Goal: Task Accomplishment & Management: Manage account settings

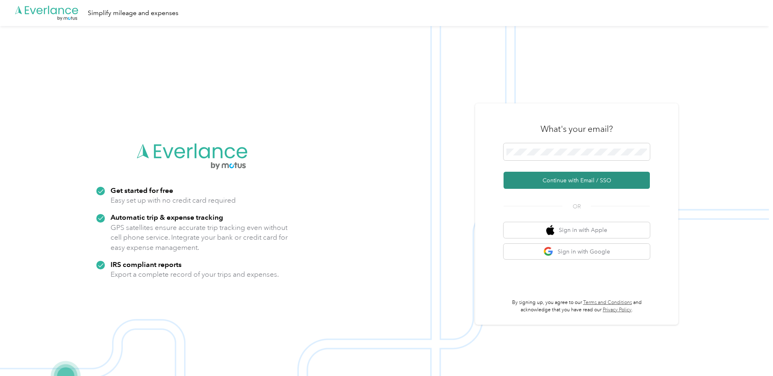
click at [551, 180] on button "Continue with Email / SSO" at bounding box center [577, 180] width 146 height 17
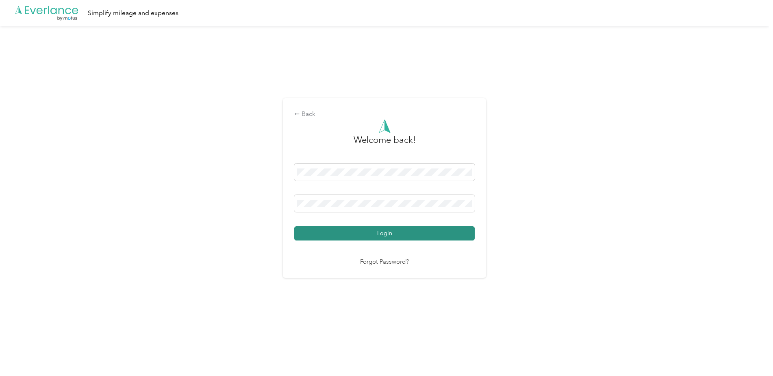
click at [387, 234] on button "Login" at bounding box center [384, 233] width 181 height 14
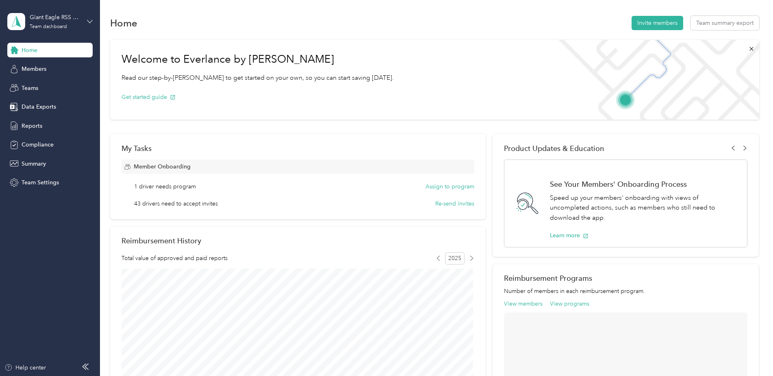
click at [91, 20] on icon at bounding box center [90, 22] width 6 height 6
click at [37, 87] on div "Personal dashboard" at bounding box center [116, 83] width 206 height 14
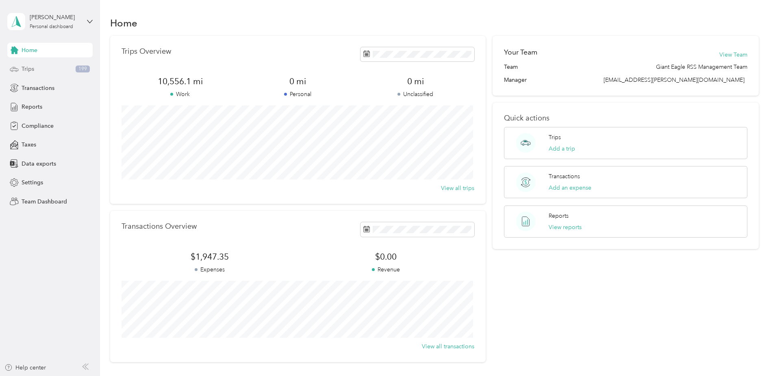
click at [30, 68] on span "Trips" at bounding box center [28, 69] width 13 height 9
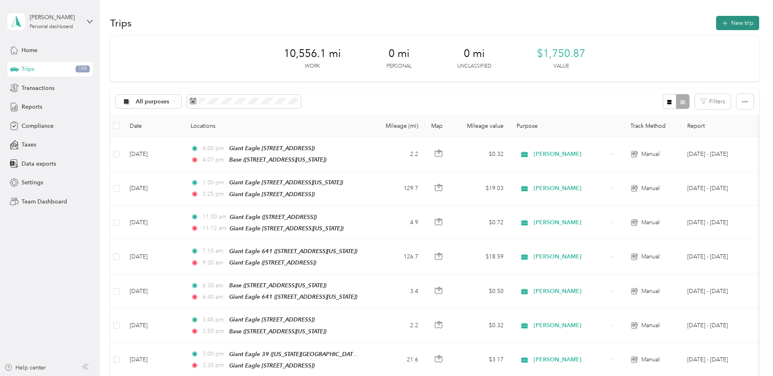
click at [737, 20] on button "New trip" at bounding box center [737, 23] width 43 height 14
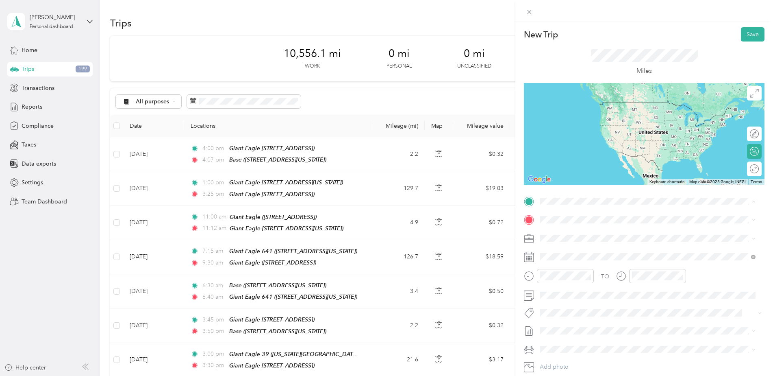
click at [569, 311] on div "Base [STREET_ADDRESS][US_STATE]" at bounding box center [595, 315] width 81 height 17
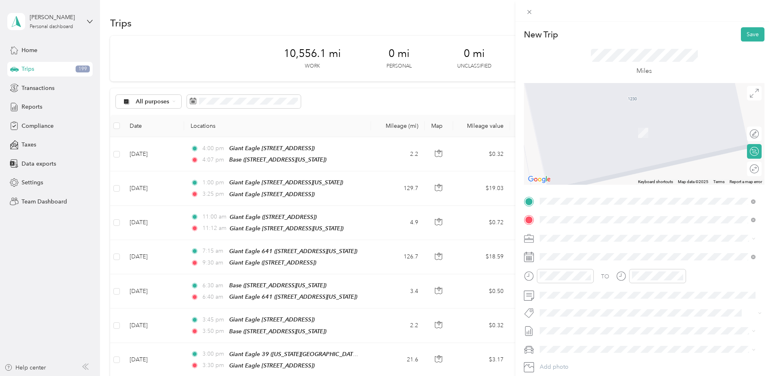
click at [581, 256] on div "Giant Eagle 641 [STREET_ADDRESS][US_STATE]" at bounding box center [595, 256] width 81 height 17
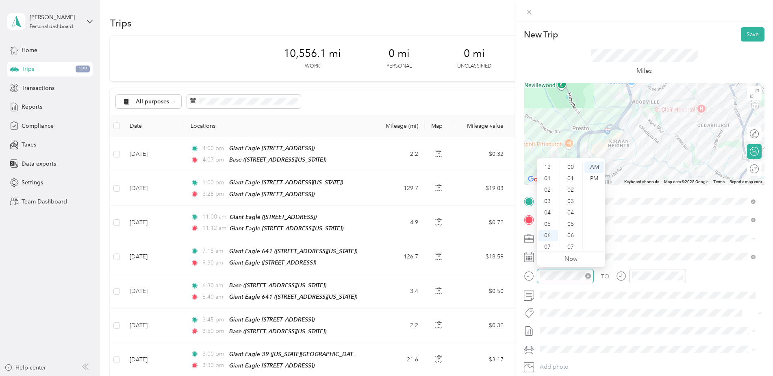
scroll to position [49, 0]
click at [548, 187] on div "06" at bounding box center [549, 186] width 20 height 11
click at [570, 204] on div "45" at bounding box center [572, 205] width 20 height 11
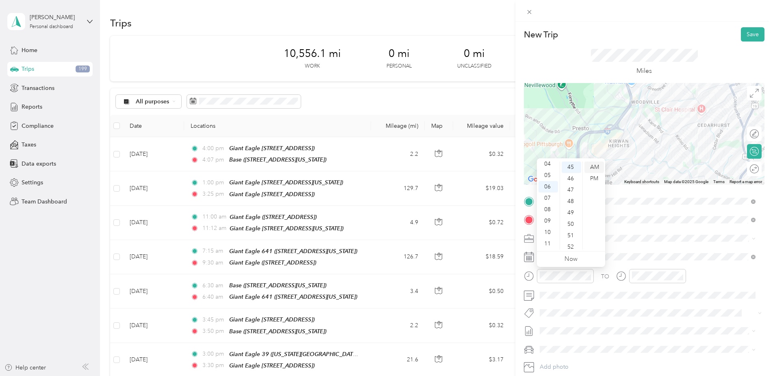
click at [595, 167] on div "AM" at bounding box center [595, 166] width 20 height 11
click at [639, 186] on div "06" at bounding box center [641, 186] width 20 height 11
click at [661, 245] on div "52" at bounding box center [664, 244] width 20 height 11
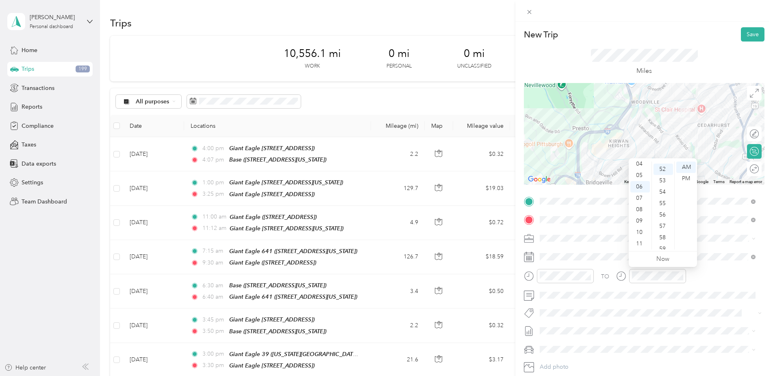
scroll to position [592, 0]
click at [685, 167] on div "AM" at bounding box center [686, 166] width 20 height 11
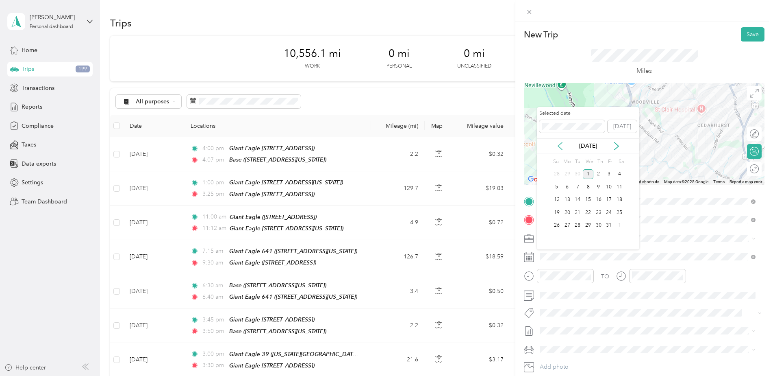
click at [559, 145] on icon at bounding box center [560, 146] width 8 height 8
click at [598, 212] on div "25" at bounding box center [599, 212] width 11 height 10
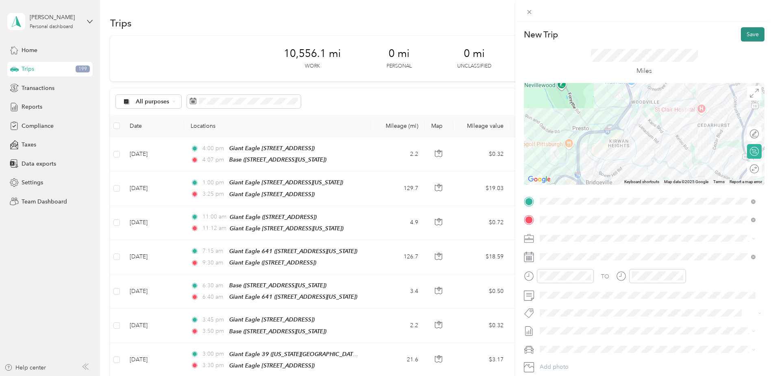
click at [748, 35] on button "Save" at bounding box center [753, 34] width 24 height 14
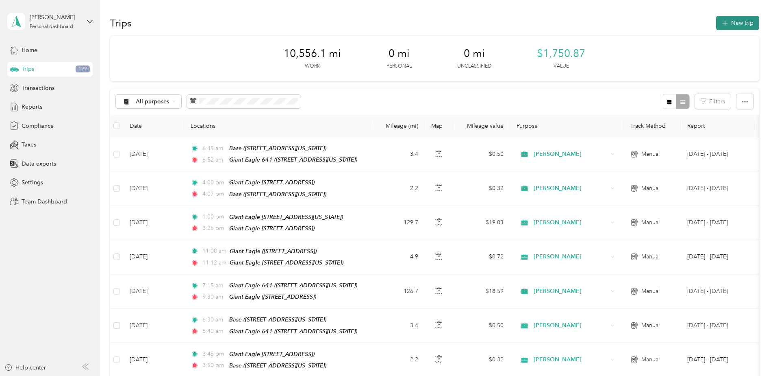
click at [735, 24] on button "New trip" at bounding box center [737, 23] width 43 height 14
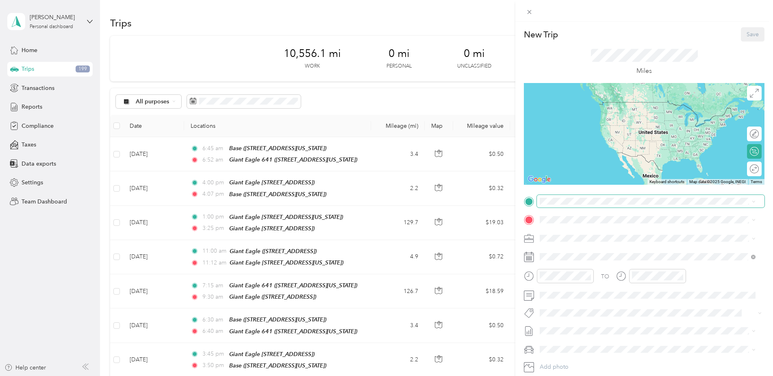
click at [542, 195] on span at bounding box center [651, 201] width 228 height 13
click at [578, 236] on div "Giant Eagle 641 [STREET_ADDRESS][US_STATE]" at bounding box center [595, 235] width 81 height 17
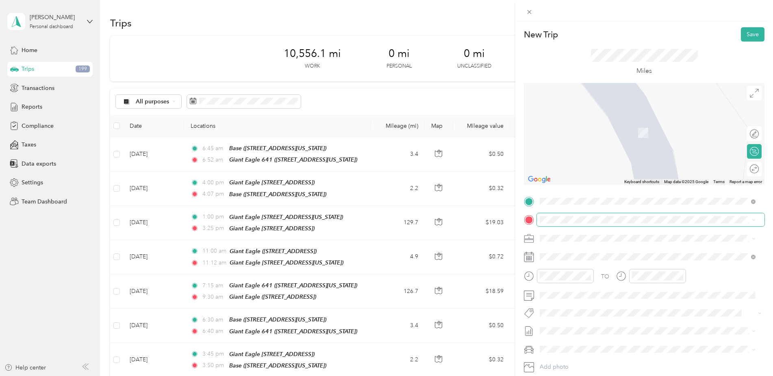
click at [539, 221] on span at bounding box center [651, 219] width 228 height 13
click at [569, 287] on div "TEAM Giant Eagle 8901 State Route 30, 156422704, [GEOGRAPHIC_DATA], [GEOGRAPHIC…" at bounding box center [654, 295] width 198 height 28
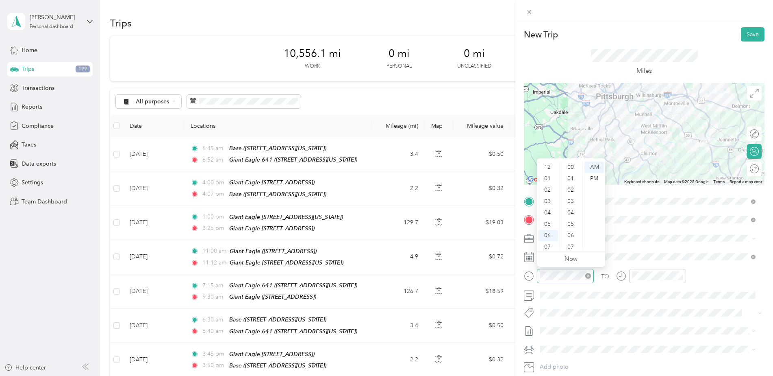
scroll to position [49, 0]
click at [546, 197] on div "07" at bounding box center [549, 197] width 20 height 11
drag, startPoint x: 569, startPoint y: 175, endPoint x: 593, endPoint y: 167, distance: 25.1
click at [569, 175] on div "30" at bounding box center [572, 175] width 20 height 11
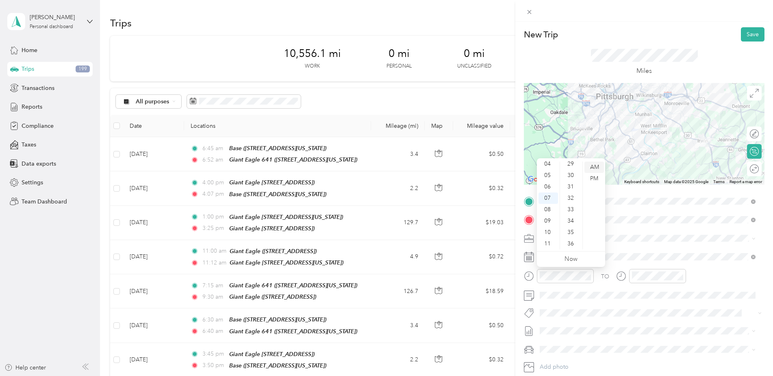
scroll to position [341, 0]
click at [595, 166] on div "AM" at bounding box center [595, 166] width 20 height 11
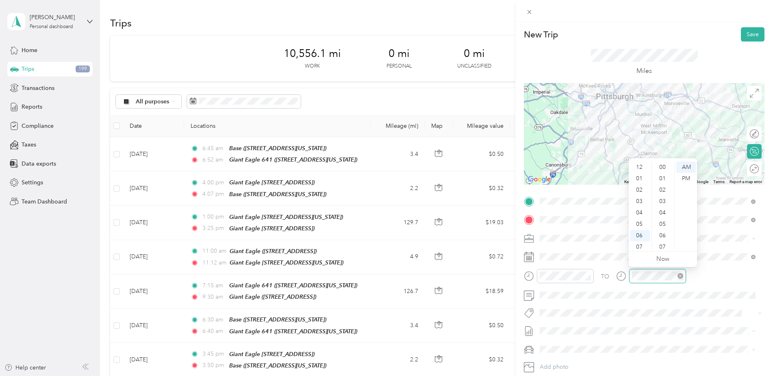
scroll to position [49, 0]
click at [641, 210] on div "08" at bounding box center [641, 209] width 20 height 11
click at [663, 199] on div "25" at bounding box center [664, 199] width 20 height 11
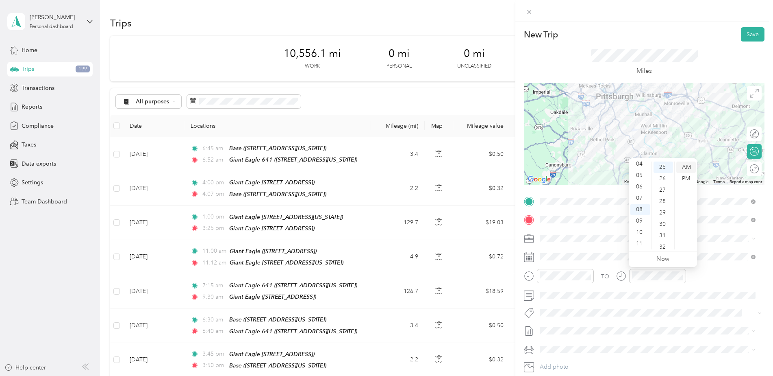
click at [685, 167] on div "AM" at bounding box center [686, 166] width 20 height 11
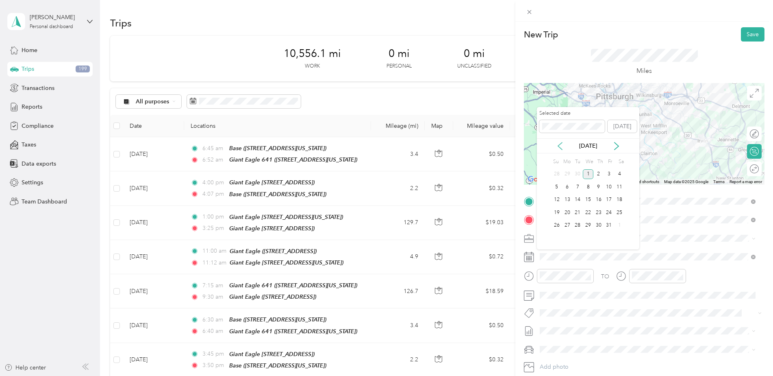
click at [559, 148] on icon at bounding box center [560, 146] width 8 height 8
click at [599, 212] on div "25" at bounding box center [599, 212] width 11 height 10
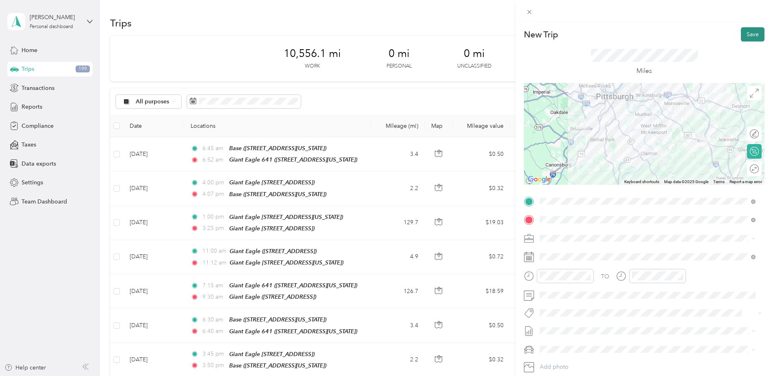
click at [747, 35] on button "Save" at bounding box center [753, 34] width 24 height 14
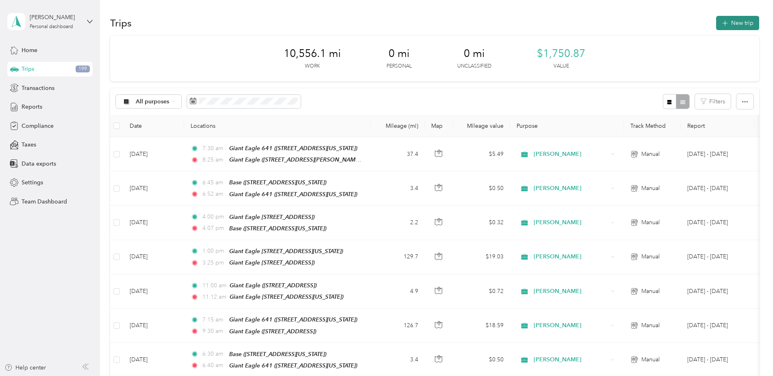
click at [733, 22] on button "New trip" at bounding box center [737, 23] width 43 height 14
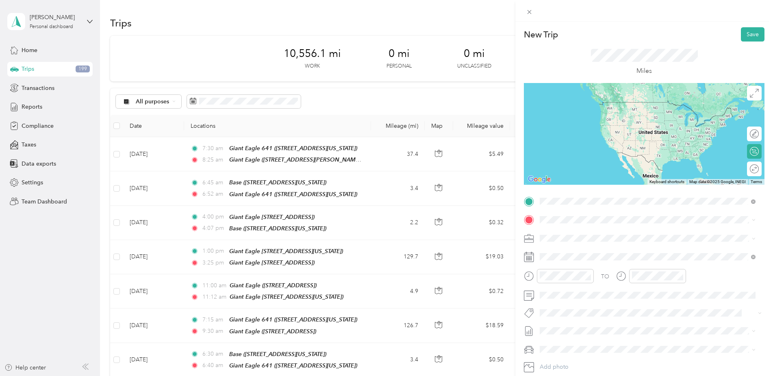
click at [577, 246] on div "TEAM Giant Eagle Cafe [STREET_ADDRESS][PERSON_NAME]" at bounding box center [648, 243] width 210 height 31
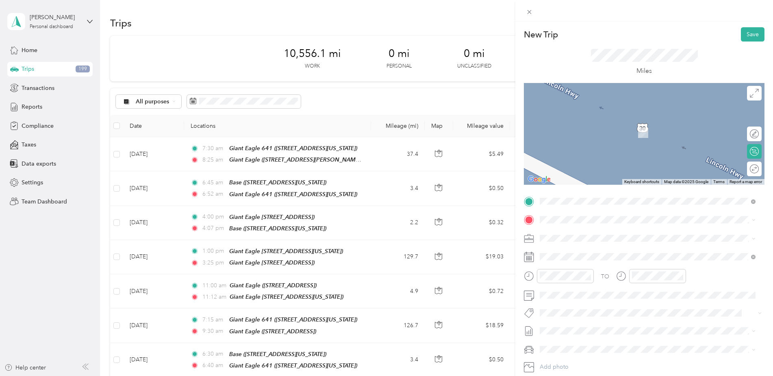
click at [568, 254] on div "Giant Eagle [STREET_ADDRESS][US_STATE]" at bounding box center [595, 253] width 81 height 17
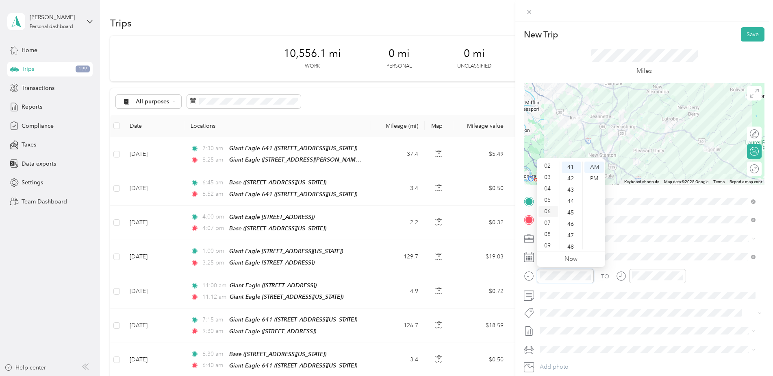
scroll to position [0, 0]
click at [551, 166] on div "12" at bounding box center [549, 166] width 20 height 11
drag, startPoint x: 568, startPoint y: 167, endPoint x: 592, endPoint y: 166, distance: 23.6
click at [569, 167] on div "00" at bounding box center [572, 166] width 20 height 11
click at [593, 177] on div "PM" at bounding box center [595, 178] width 20 height 11
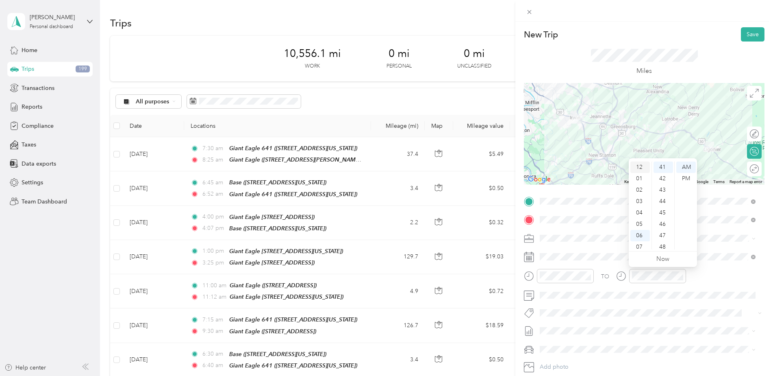
click at [637, 167] on div "12" at bounding box center [641, 166] width 20 height 11
click at [662, 216] on div "31" at bounding box center [664, 215] width 20 height 11
click at [687, 179] on div "PM" at bounding box center [686, 178] width 20 height 11
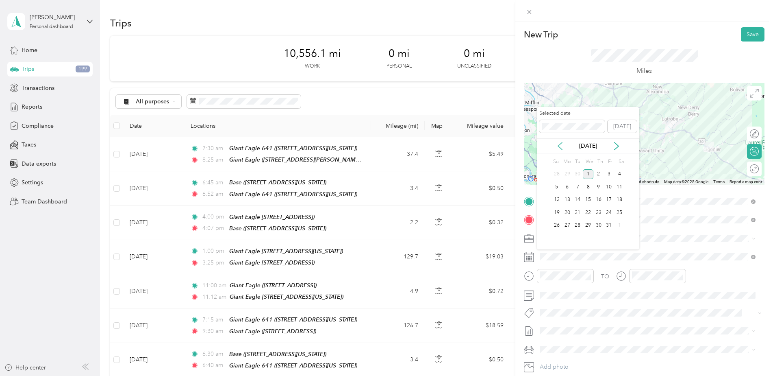
click at [560, 148] on icon at bounding box center [560, 146] width 8 height 8
click at [598, 213] on div "25" at bounding box center [599, 212] width 11 height 10
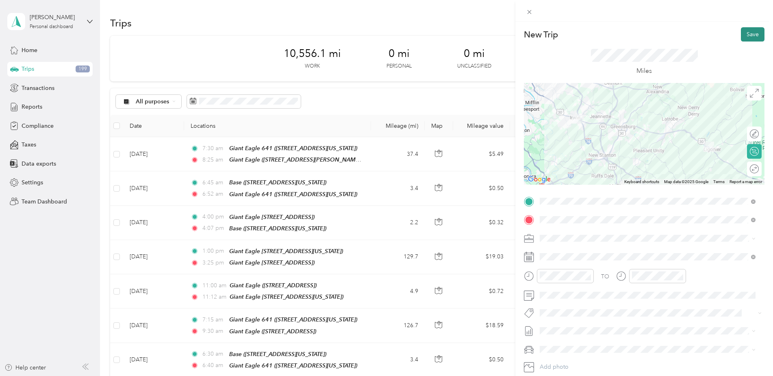
click at [743, 34] on button "Save" at bounding box center [753, 34] width 24 height 14
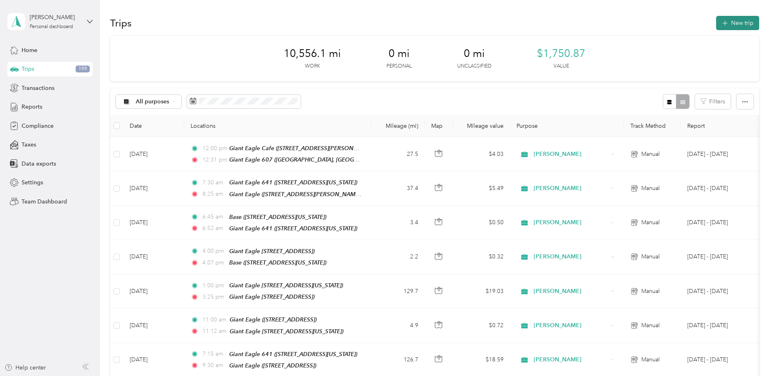
click at [735, 20] on button "New trip" at bounding box center [737, 23] width 43 height 14
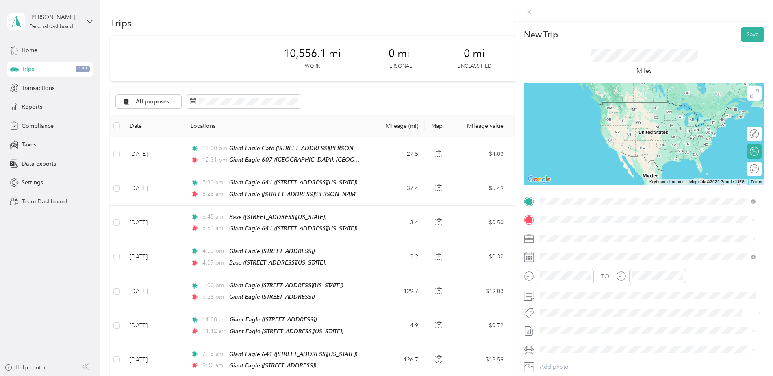
click at [578, 235] on div "Giant Eagle [STREET_ADDRESS][US_STATE]" at bounding box center [595, 238] width 81 height 17
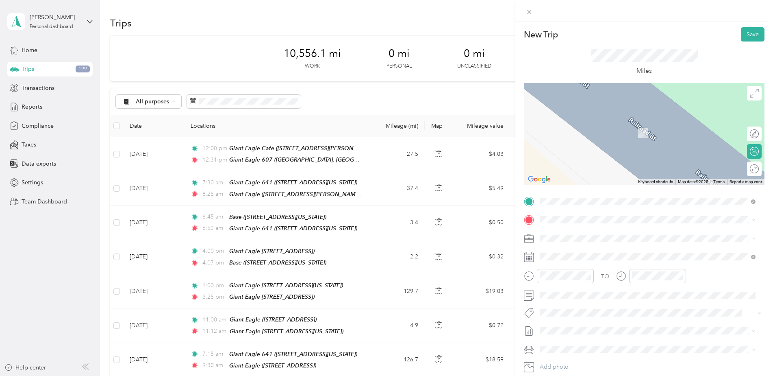
click at [572, 252] on div "Giant Eagle [STREET_ADDRESS]" at bounding box center [600, 254] width 90 height 17
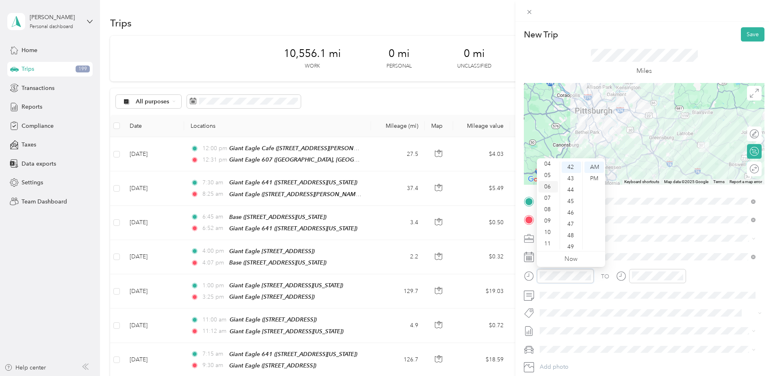
scroll to position [0, 0]
click at [546, 177] on div "01" at bounding box center [549, 178] width 20 height 11
click at [570, 185] on div "15" at bounding box center [572, 184] width 20 height 11
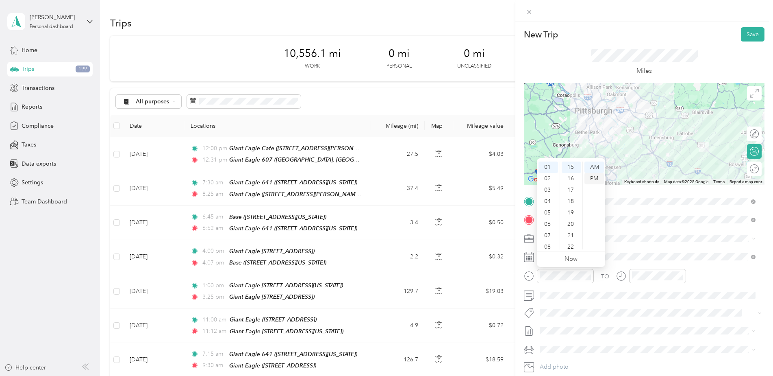
click at [594, 176] on div "PM" at bounding box center [595, 178] width 20 height 11
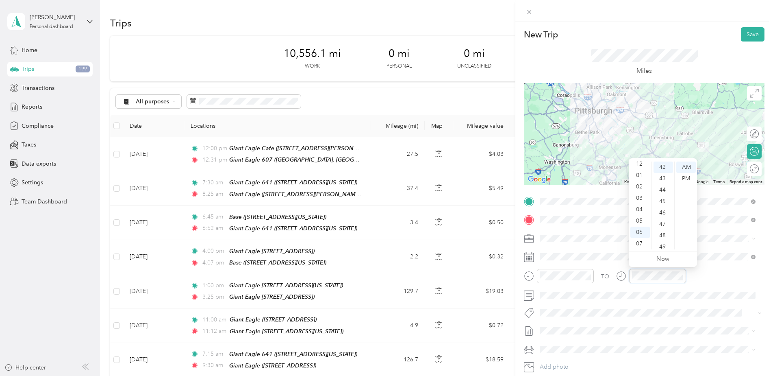
scroll to position [0, 0]
click at [639, 188] on div "02" at bounding box center [641, 189] width 20 height 11
click at [665, 189] on div "44" at bounding box center [664, 189] width 20 height 11
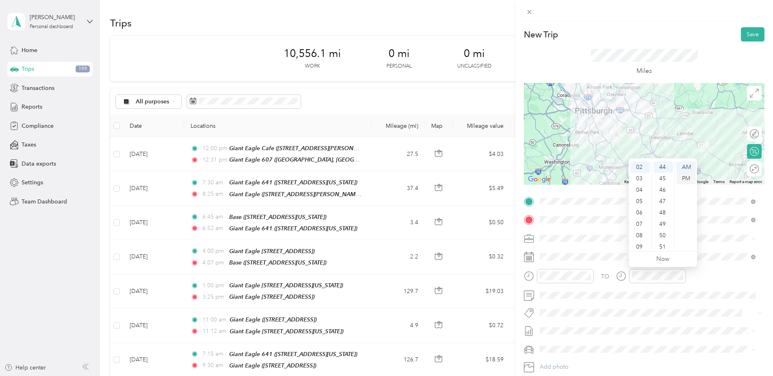
click at [688, 180] on div "PM" at bounding box center [686, 178] width 20 height 11
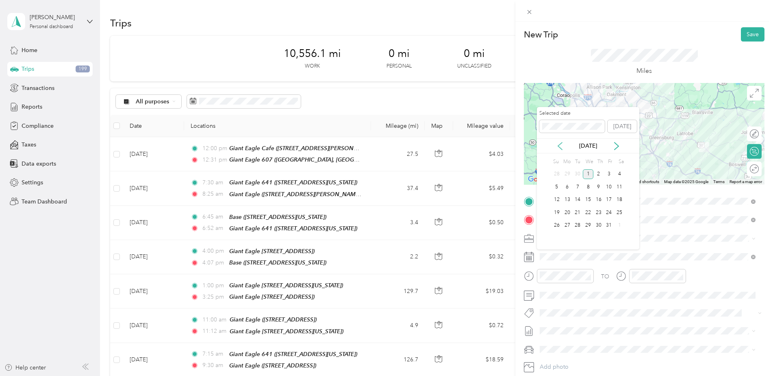
click at [558, 144] on icon at bounding box center [560, 146] width 8 height 8
click at [598, 212] on div "25" at bounding box center [599, 212] width 11 height 10
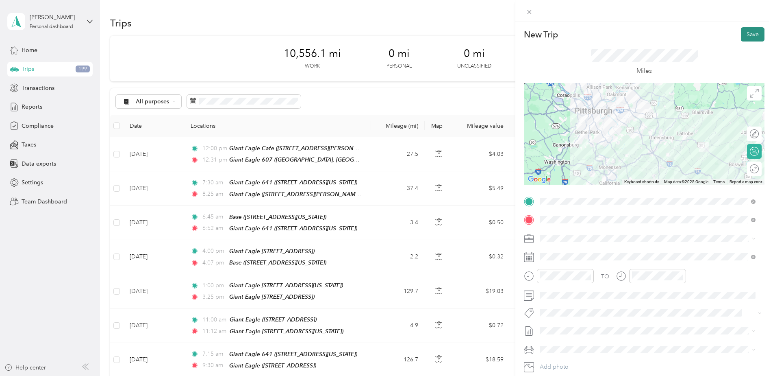
click at [752, 33] on button "Save" at bounding box center [753, 34] width 24 height 14
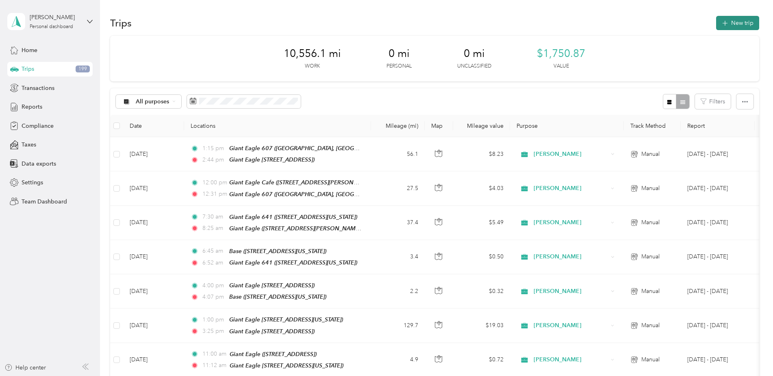
click at [739, 22] on button "New trip" at bounding box center [737, 23] width 43 height 14
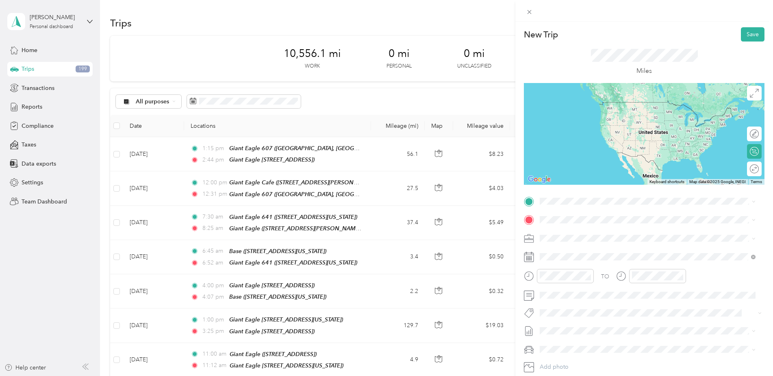
click at [565, 238] on div "Giant Eagle [STREET_ADDRESS]" at bounding box center [600, 235] width 90 height 17
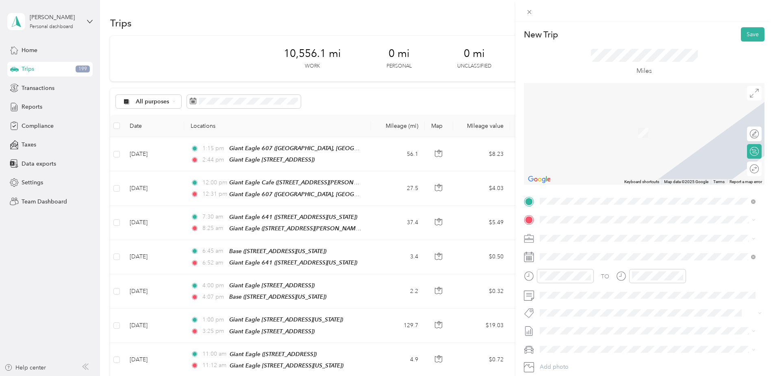
click at [557, 328] on div "Base [STREET_ADDRESS][US_STATE]" at bounding box center [595, 329] width 81 height 17
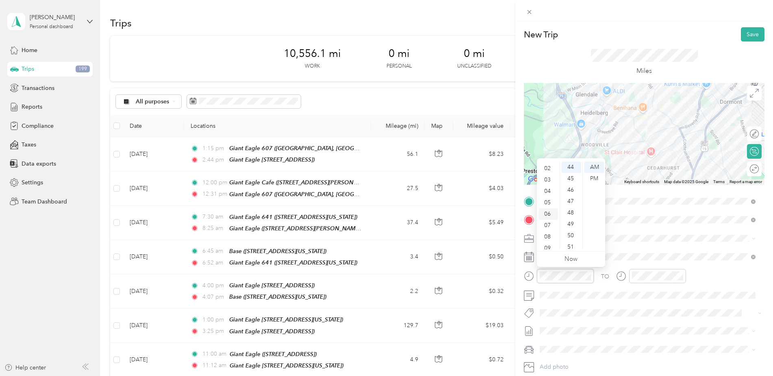
scroll to position [8, 0]
click at [546, 193] on div "03" at bounding box center [549, 192] width 20 height 11
click at [569, 202] on div "15" at bounding box center [572, 202] width 20 height 11
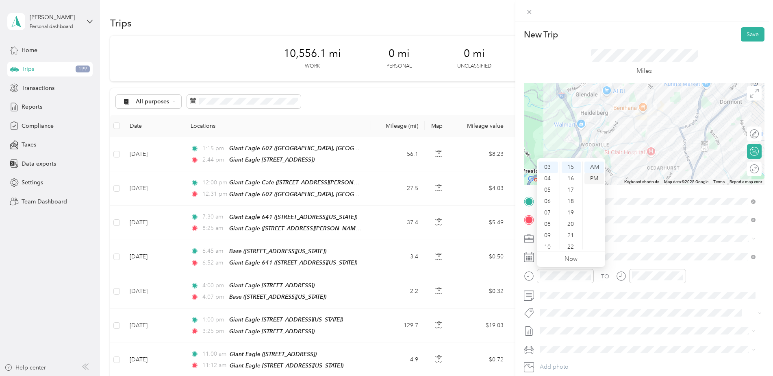
click at [594, 177] on div "PM" at bounding box center [595, 178] width 20 height 11
click at [638, 192] on div "03" at bounding box center [641, 192] width 20 height 11
click at [663, 242] on div "22" at bounding box center [664, 241] width 20 height 11
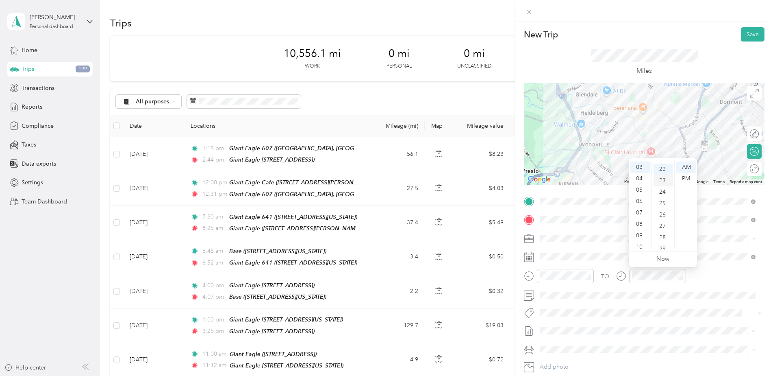
scroll to position [250, 0]
click at [687, 178] on div "PM" at bounding box center [686, 178] width 20 height 11
click at [745, 34] on button "Save" at bounding box center [753, 34] width 24 height 14
